Goal: Find specific page/section: Find specific page/section

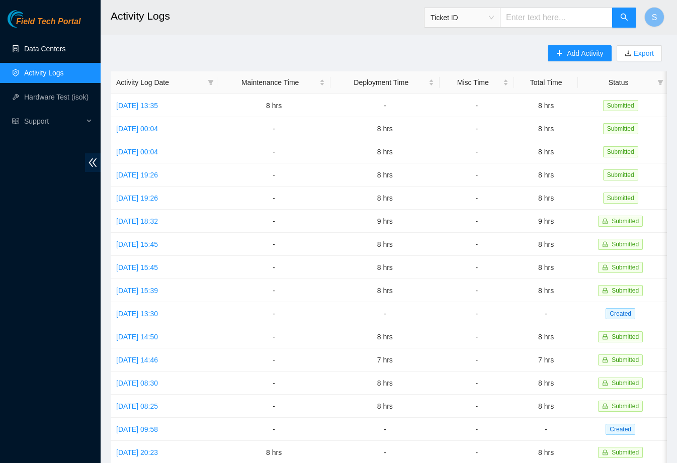
click at [43, 53] on link "Data Centers" at bounding box center [44, 49] width 41 height 8
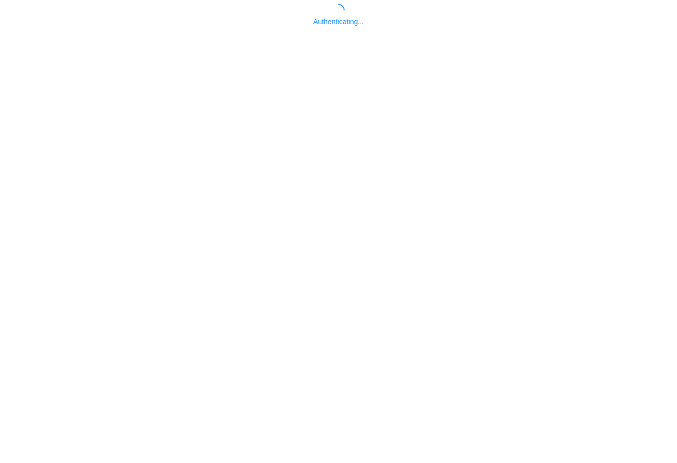
click at [438, 177] on body "Authenticating..." at bounding box center [338, 235] width 677 height 463
